Goal: Information Seeking & Learning: Learn about a topic

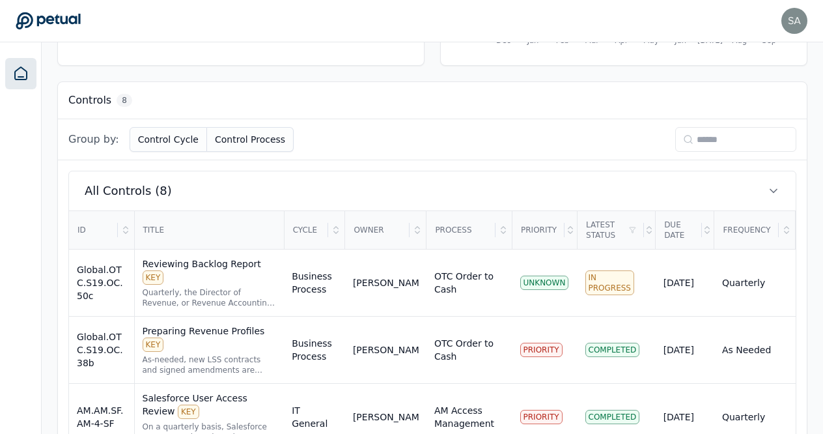
scroll to position [325, 0]
click at [195, 324] on div "Preparing Revenue Profiles KEY" at bounding box center [210, 337] width 134 height 27
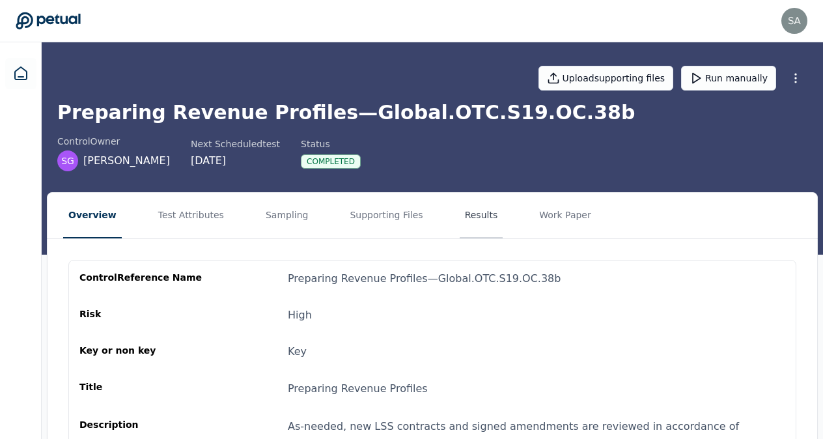
click at [460, 217] on button "Results" at bounding box center [482, 216] width 44 height 46
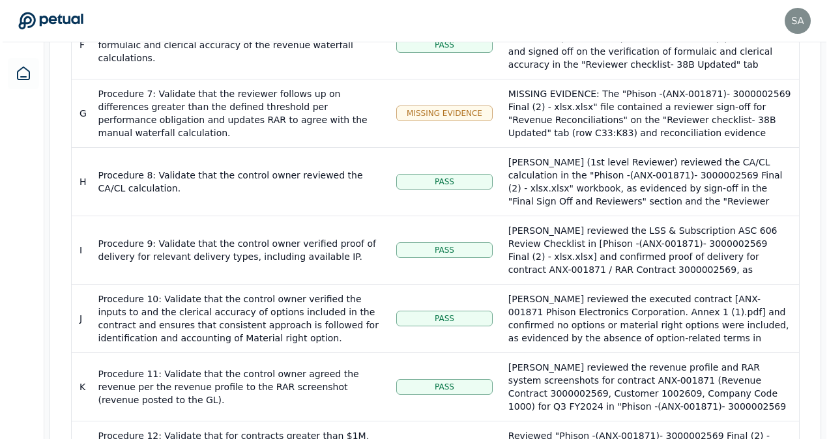
scroll to position [705, 0]
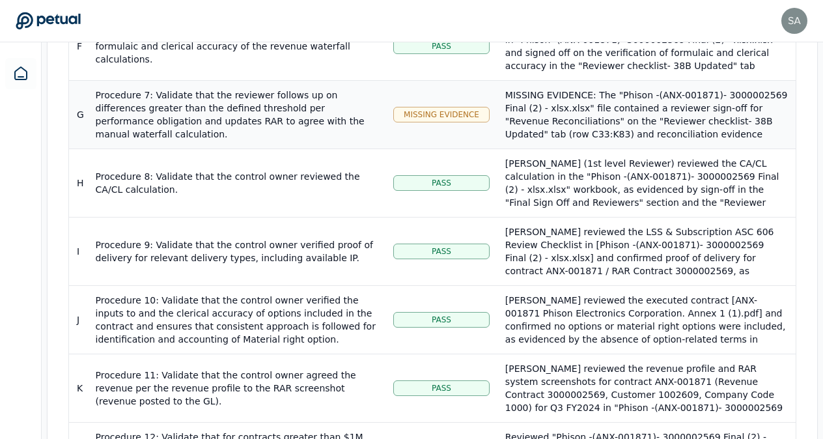
click at [442, 109] on span "Missing Evidence" at bounding box center [442, 114] width 76 height 10
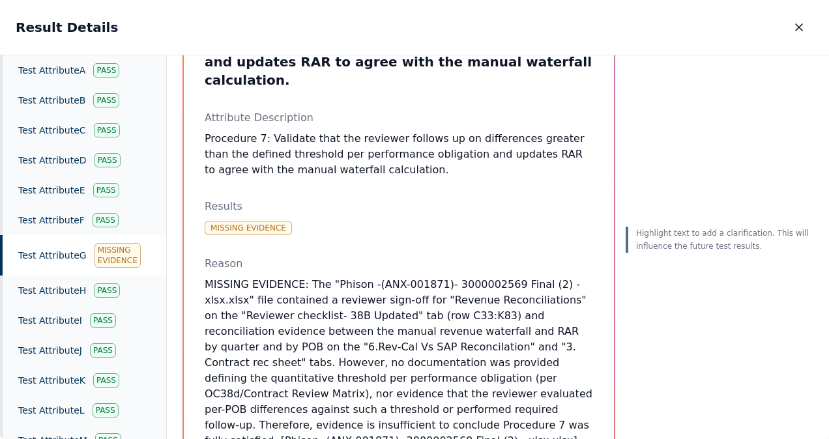
scroll to position [119, 0]
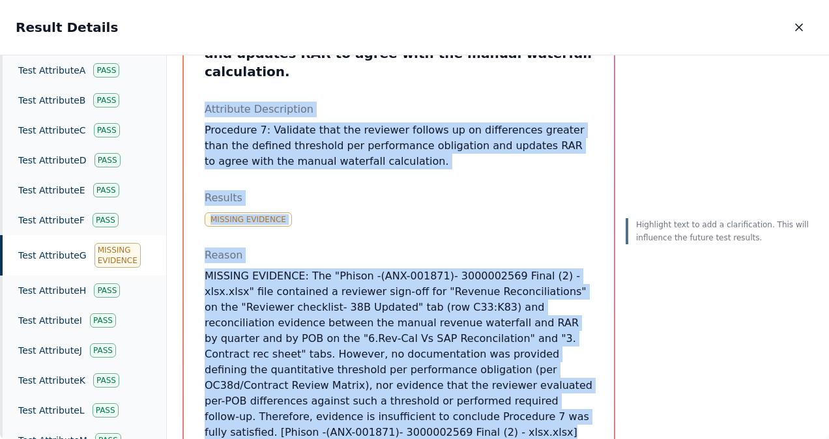
drag, startPoint x: 397, startPoint y: 399, endPoint x: 202, endPoint y: 90, distance: 365.4
copy div "Attribute Description Procedure 7: Validate that the reviewer follows up on dif…"
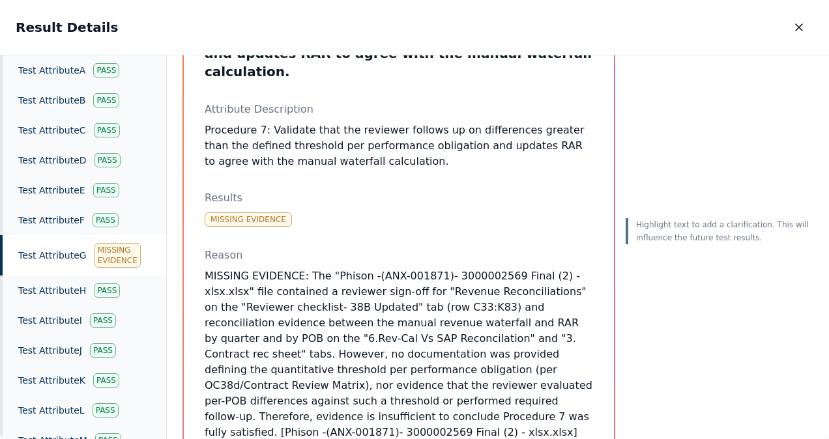
click at [119, 245] on div "Missing Evidence" at bounding box center [117, 255] width 46 height 25
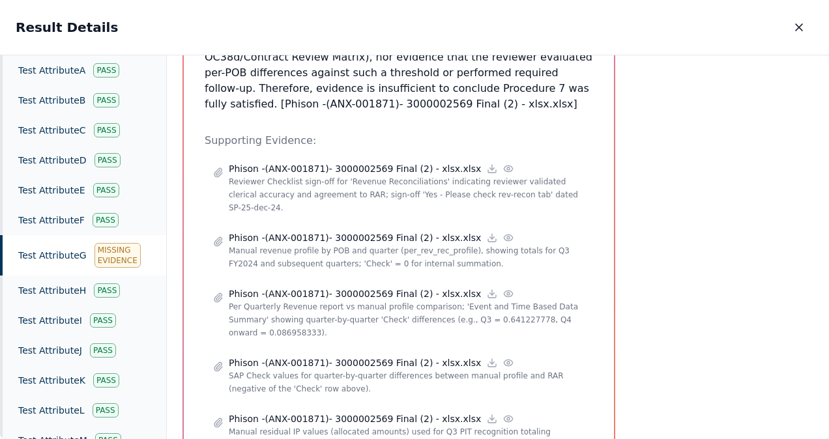
scroll to position [446, 0]
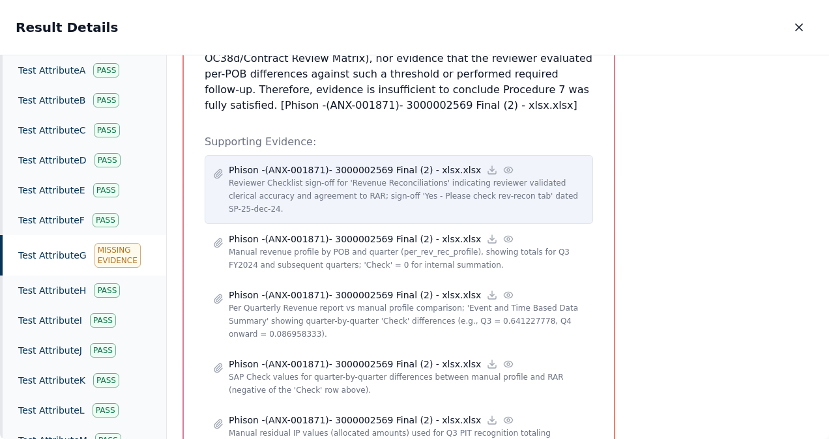
click at [504, 167] on icon at bounding box center [508, 170] width 8 height 6
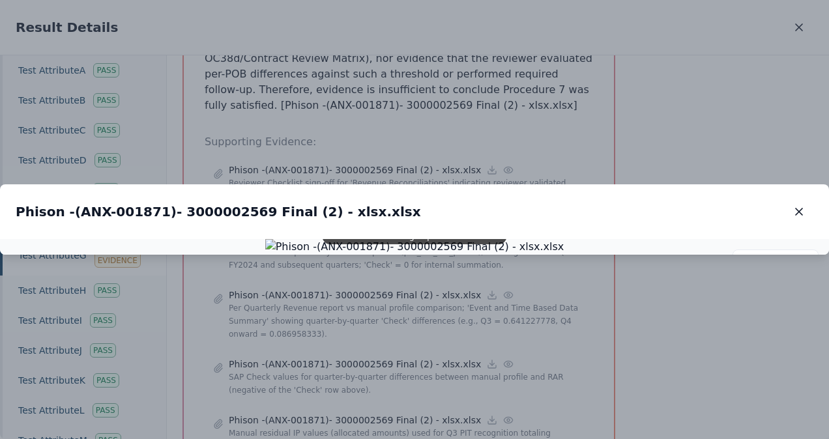
click at [795, 255] on div at bounding box center [414, 247] width 829 height 16
click at [747, 258] on icon at bounding box center [746, 263] width 10 height 10
click at [799, 208] on icon "button" at bounding box center [798, 211] width 7 height 7
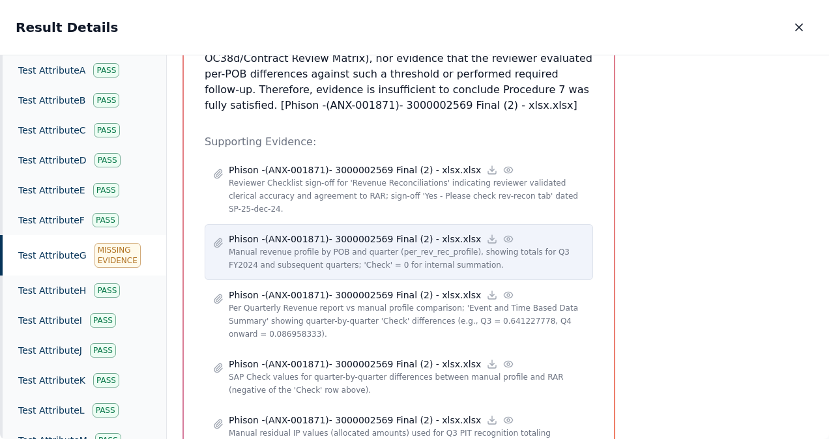
click at [503, 234] on icon at bounding box center [508, 239] width 10 height 10
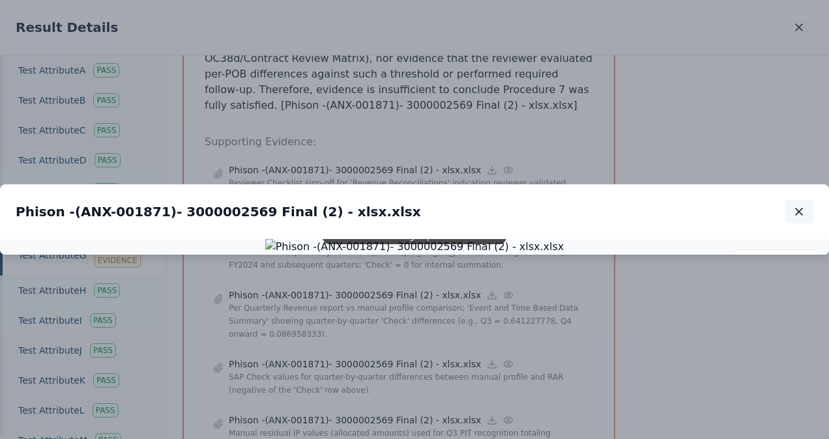
click at [800, 208] on icon "button" at bounding box center [798, 211] width 7 height 7
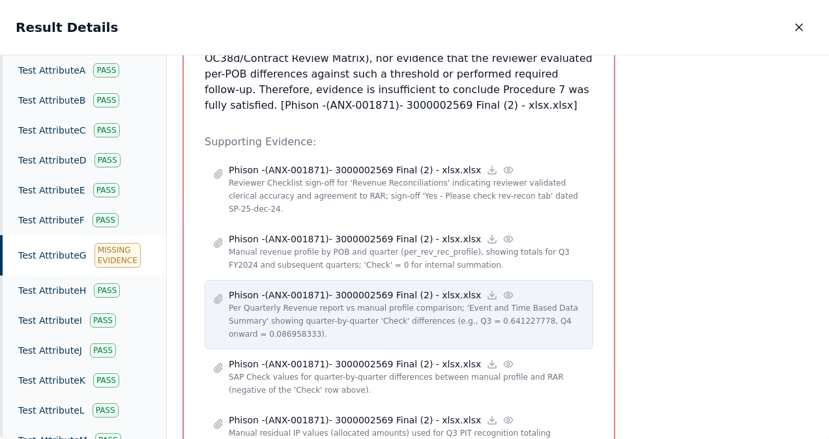
click at [504, 292] on icon at bounding box center [508, 295] width 8 height 6
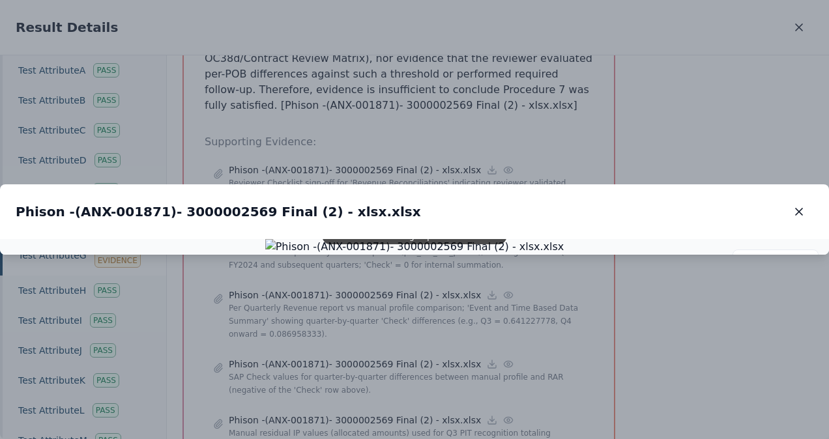
drag, startPoint x: 740, startPoint y: 267, endPoint x: 730, endPoint y: 244, distance: 25.7
click at [730, 244] on div at bounding box center [414, 247] width 829 height 16
click at [806, 258] on icon at bounding box center [804, 263] width 10 height 10
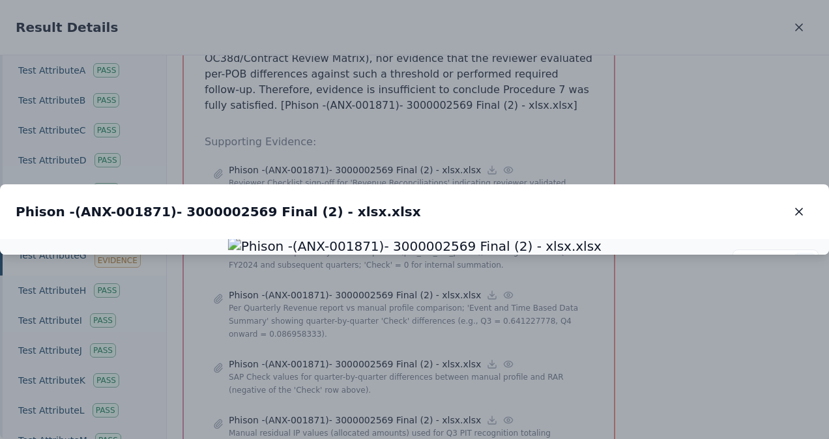
click at [806, 258] on icon at bounding box center [804, 263] width 10 height 10
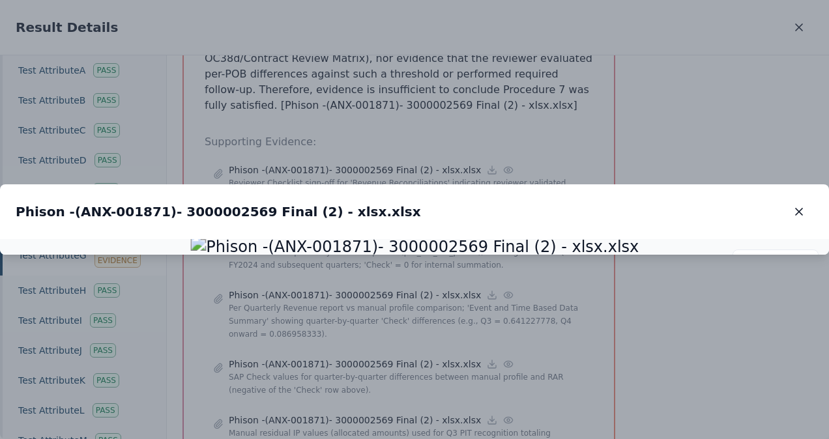
click at [577, 259] on img at bounding box center [414, 246] width 448 height 23
click at [794, 205] on icon "button" at bounding box center [798, 211] width 13 height 13
